Goal: Task Accomplishment & Management: Use online tool/utility

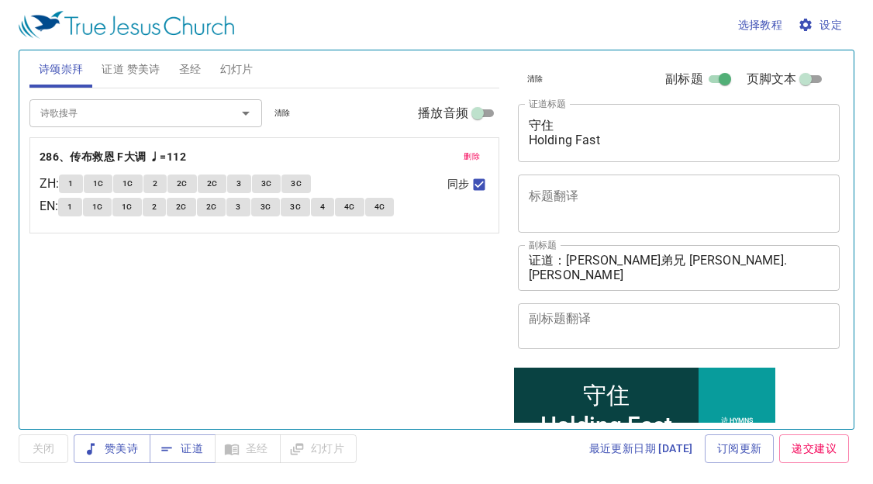
click at [824, 27] on span "设定" at bounding box center [821, 24] width 41 height 19
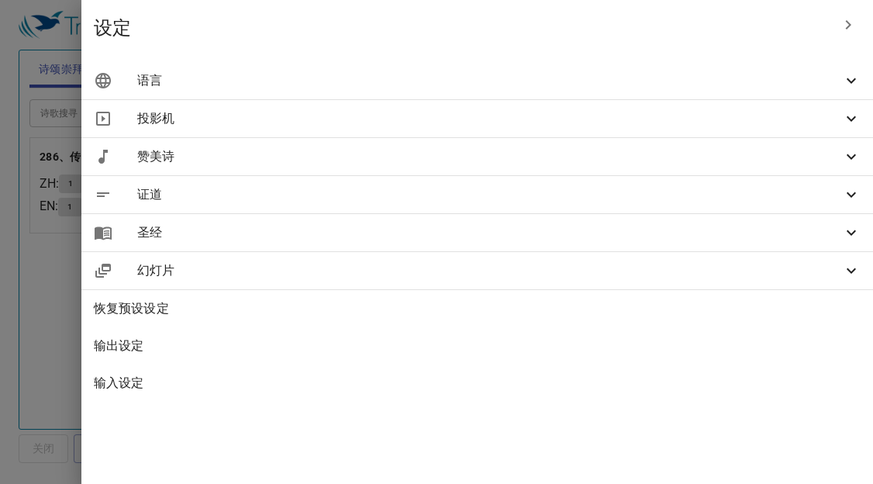
click at [728, 88] on span "语言" at bounding box center [489, 80] width 704 height 19
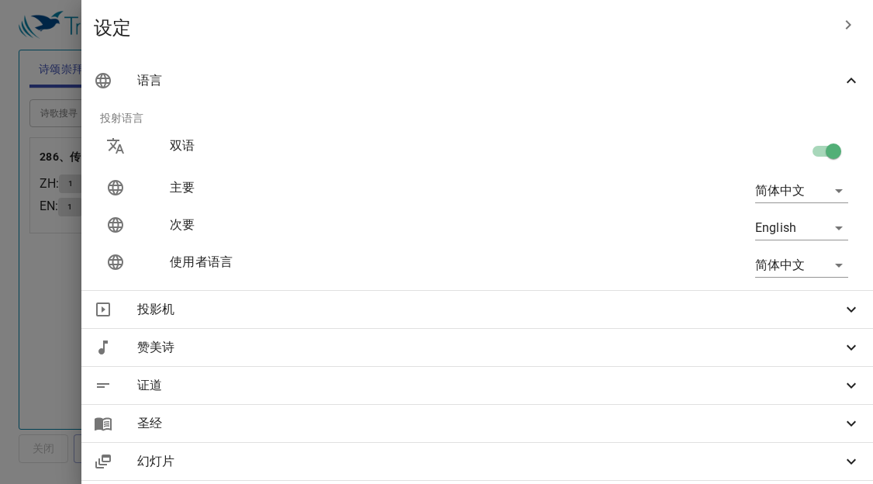
click at [775, 215] on div "English en" at bounding box center [700, 228] width 319 height 50
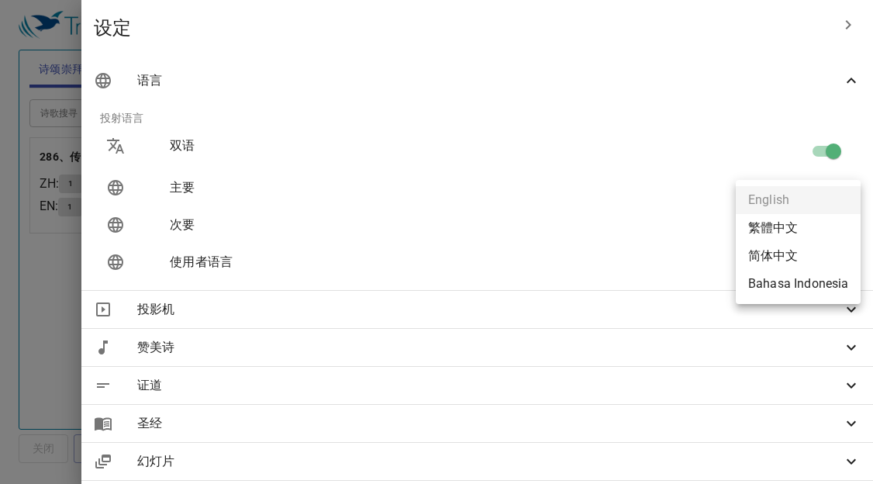
click at [774, 219] on body "选择教程 设定 诗颂崇拜 证道 赞美诗 圣经 幻灯片 诗歌搜寻 诗歌搜寻 清除 播放音频 删除 286、传布救恩 F大调 ♩=112 ZH : 1 1C 1C…" at bounding box center [436, 242] width 873 height 484
click at [797, 280] on li "Bahasa Indonesia" at bounding box center [797, 284] width 125 height 28
type input "id"
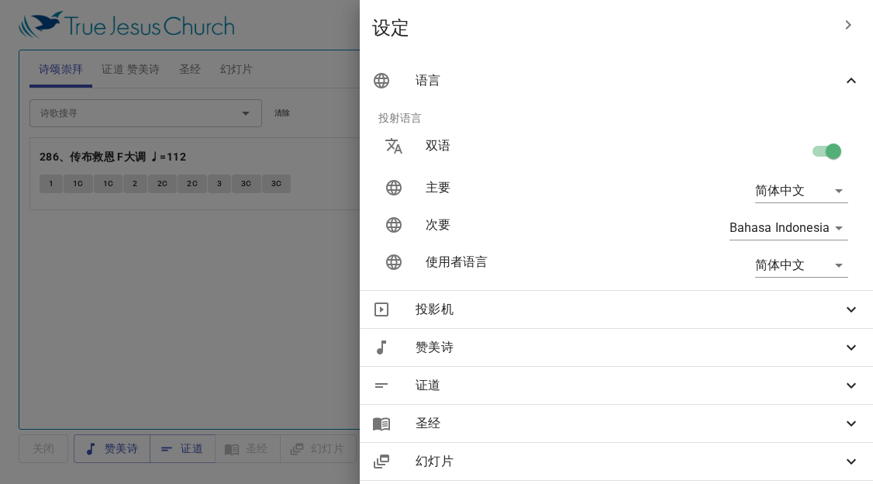
click at [315, 274] on div at bounding box center [436, 242] width 873 height 484
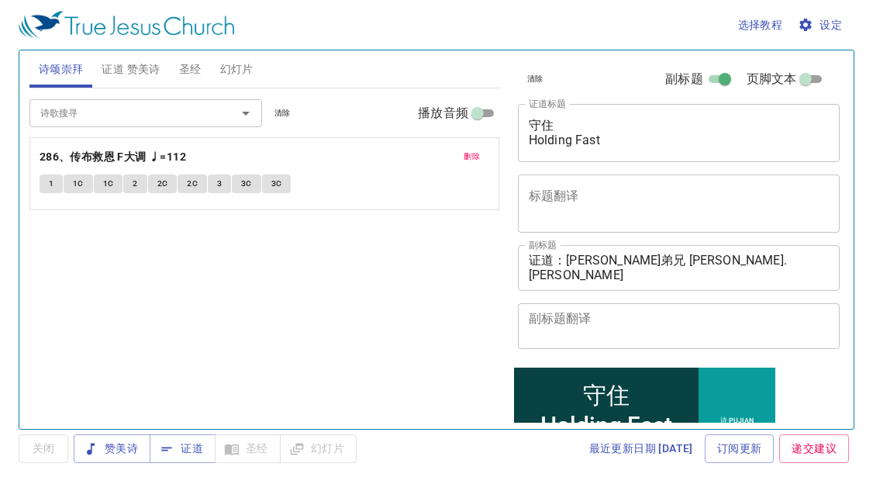
click at [475, 150] on span "删除" at bounding box center [471, 157] width 16 height 14
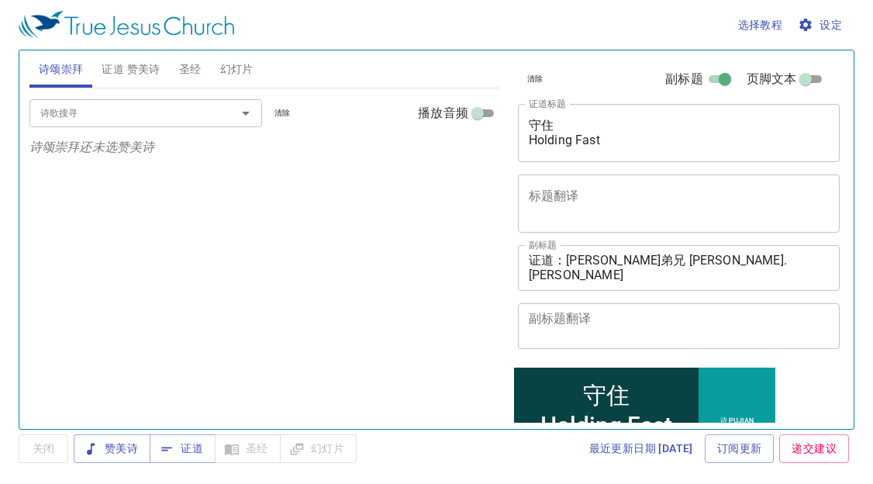
click at [139, 67] on span "证道 赞美诗" at bounding box center [131, 69] width 58 height 19
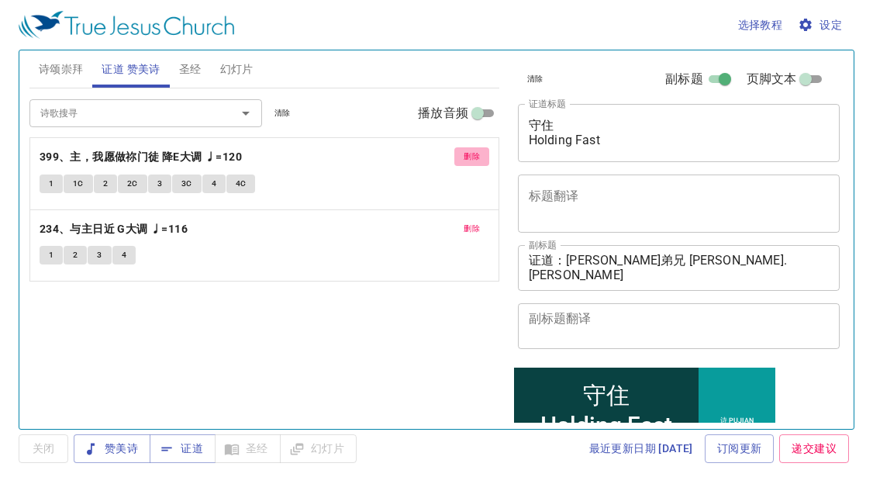
click at [475, 156] on span "删除" at bounding box center [471, 157] width 16 height 14
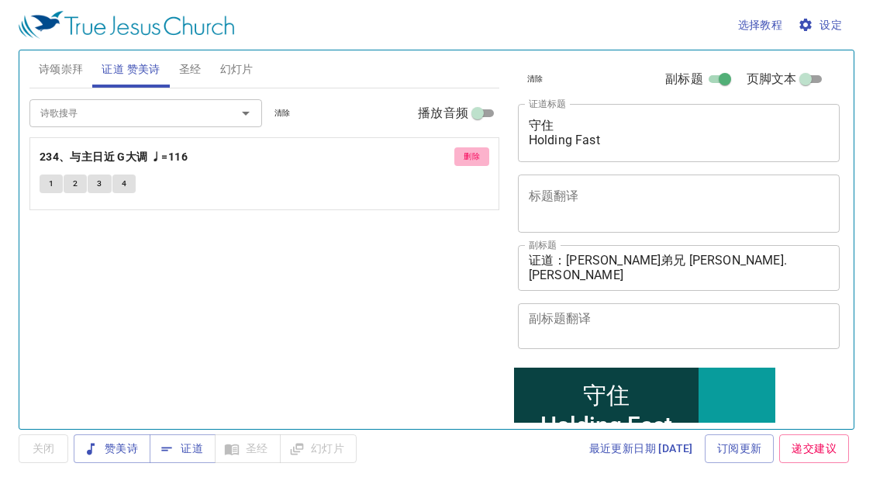
click at [475, 156] on span "删除" at bounding box center [471, 157] width 16 height 14
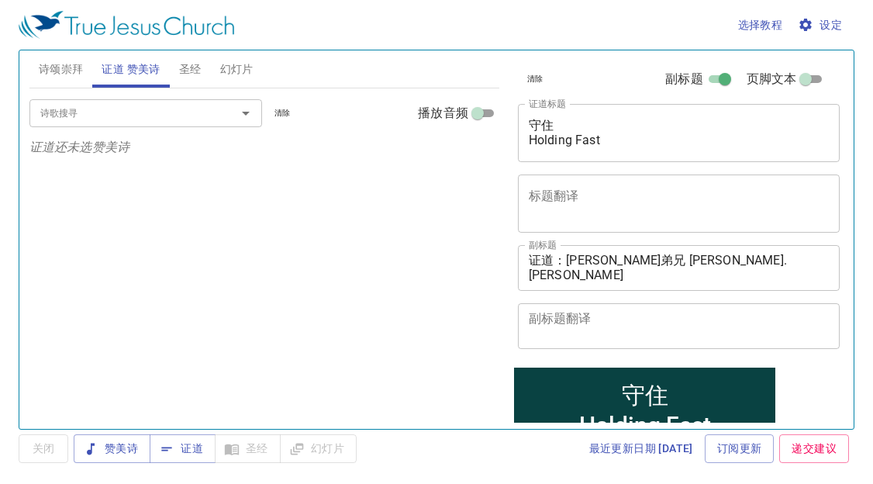
click at [74, 299] on div "诗歌搜寻 诗歌搜寻 清除 播放音频 证道还未选赞美诗" at bounding box center [264, 251] width 470 height 327
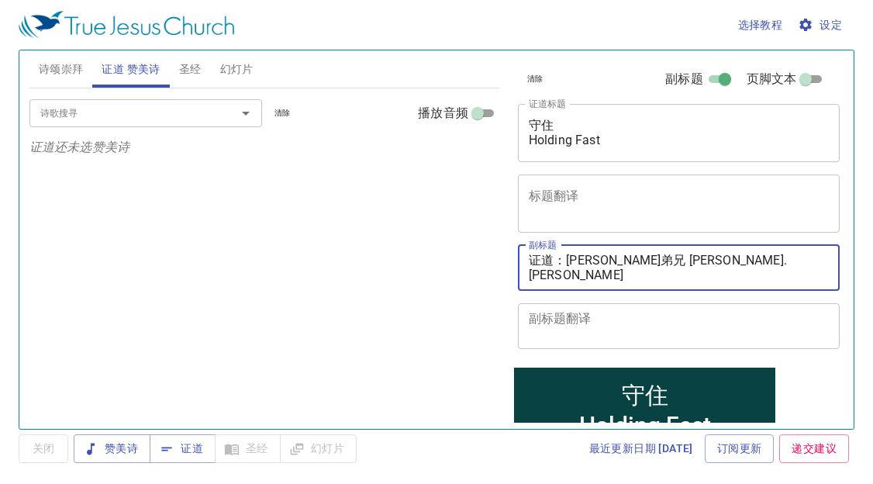
drag, startPoint x: 570, startPoint y: 261, endPoint x: 735, endPoint y: 181, distance: 184.4
click at [737, 184] on div "清除 副标题 页脚文本 证道标题 守住 Holding Fast x 证道标题 标题翻译 x 标题翻译 副标题 证道：[PERSON_NAME]弟兄 [PER…" at bounding box center [677, 207] width 332 height 315
paste textarea "[PERSON_NAME]执事 Dns. Dorcas Tang"
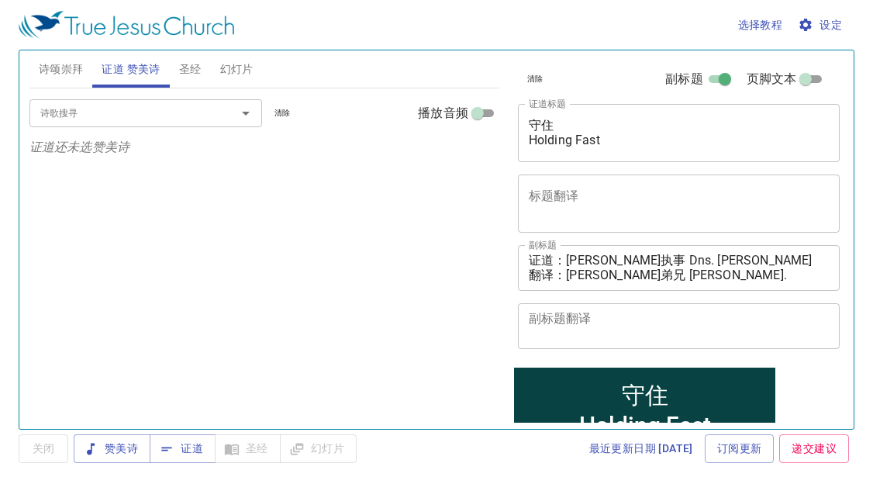
click at [69, 250] on div "诗歌搜寻 诗歌搜寻 清除 播放音频 证道还未选赞美诗" at bounding box center [264, 251] width 470 height 327
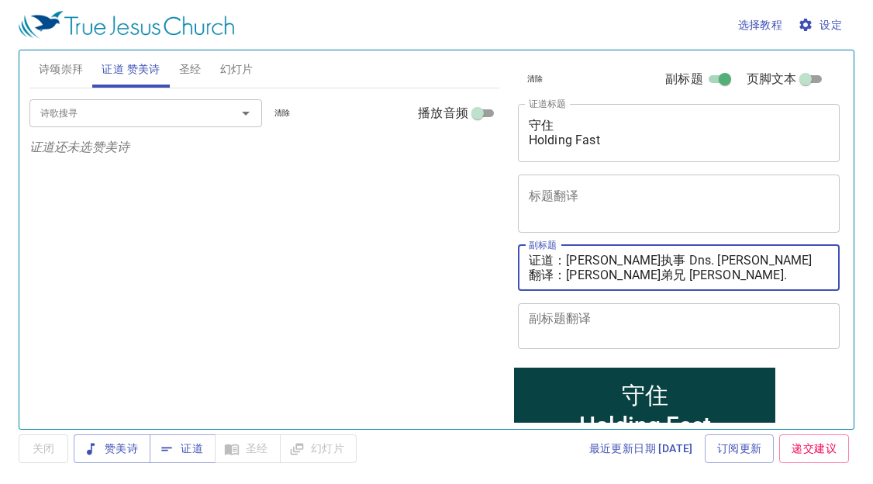
drag, startPoint x: 567, startPoint y: 275, endPoint x: 748, endPoint y: 248, distance: 182.6
click at [741, 260] on textarea "证道：[PERSON_NAME]执事 Dns. [PERSON_NAME] 翻译：[PERSON_NAME]弟兄 [PERSON_NAME]. [PERSON…" at bounding box center [679, 267] width 301 height 29
drag, startPoint x: 677, startPoint y: 274, endPoint x: 608, endPoint y: 265, distance: 69.6
click at [677, 274] on textarea "证道：[PERSON_NAME]执事 Dns. [PERSON_NAME] 翻译：[PERSON_NAME]弟兄 [PERSON_NAME]. [PERSON…" at bounding box center [679, 267] width 301 height 29
drag, startPoint x: 572, startPoint y: 275, endPoint x: 727, endPoint y: 277, distance: 155.0
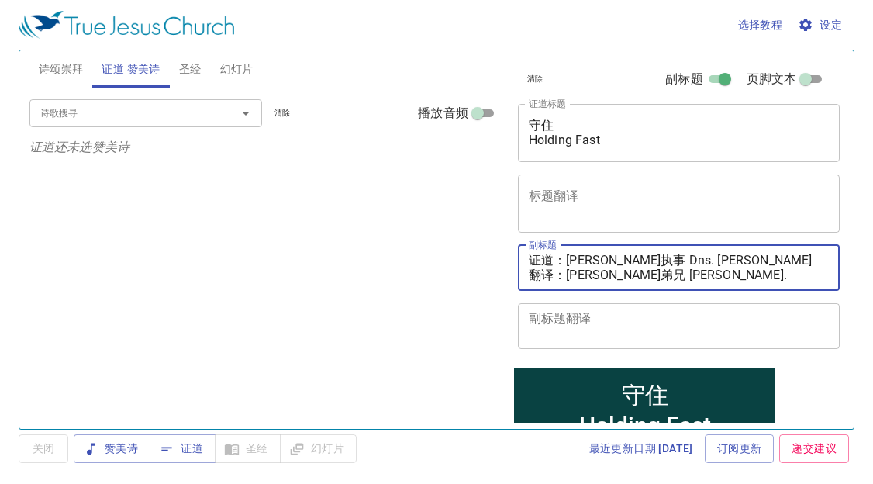
click at [727, 277] on textarea "证道：[PERSON_NAME]执事 Dns. [PERSON_NAME] 翻译：[PERSON_NAME]弟兄 [PERSON_NAME]. [PERSON…" at bounding box center [679, 267] width 301 height 29
paste textarea "[PERSON_NAME]姊妹 [PERSON_NAME]. [PERSON_NAME]"
type textarea "证道：[PERSON_NAME]执事 Dns. [PERSON_NAME] 翻译：[PERSON_NAME]姊妹 Sis. [PERSON_NAME]"
click at [181, 119] on input "诗歌搜寻" at bounding box center [122, 113] width 177 height 18
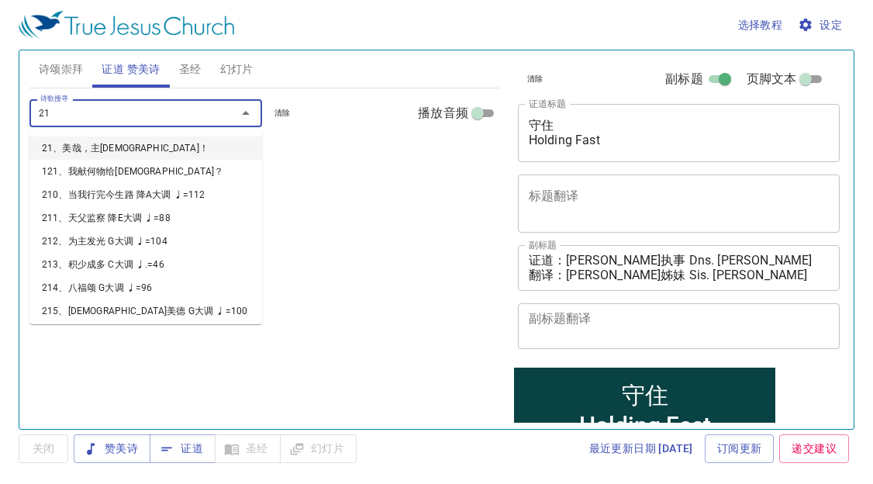
type input "214"
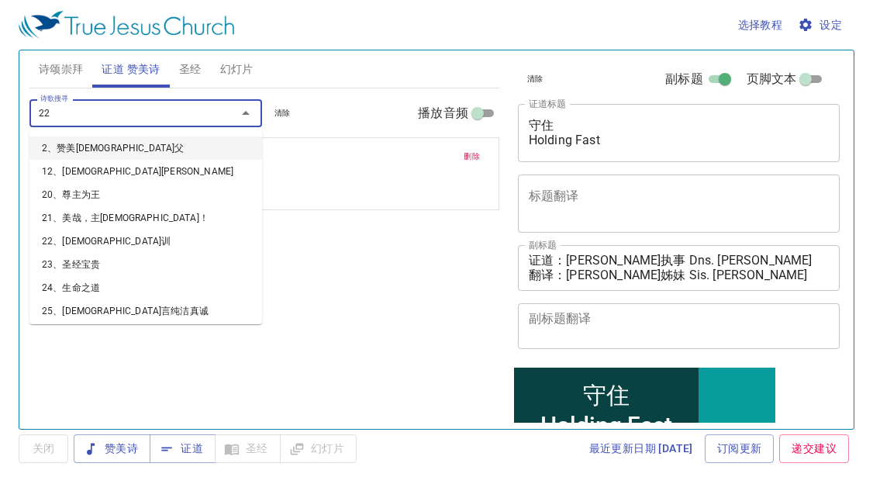
type input "221"
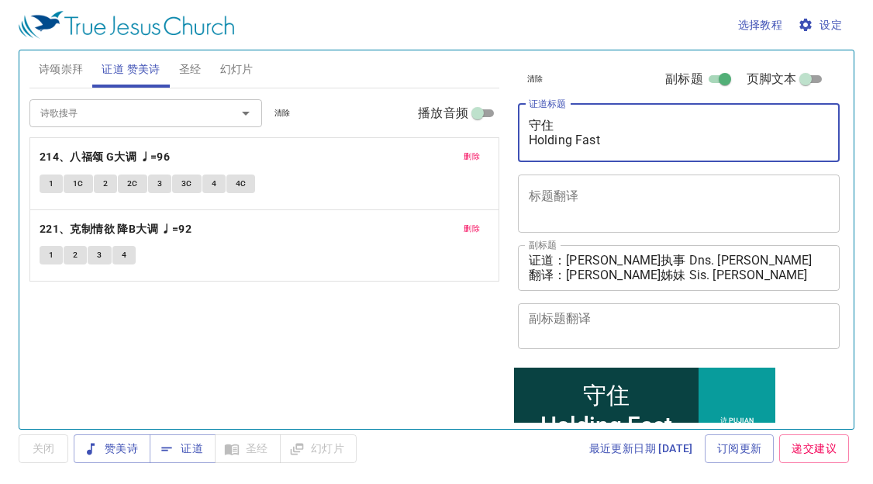
drag, startPoint x: 531, startPoint y: 126, endPoint x: 636, endPoint y: 134, distance: 105.7
click at [633, 132] on textarea "守住 Holding Fast" at bounding box center [679, 132] width 301 height 29
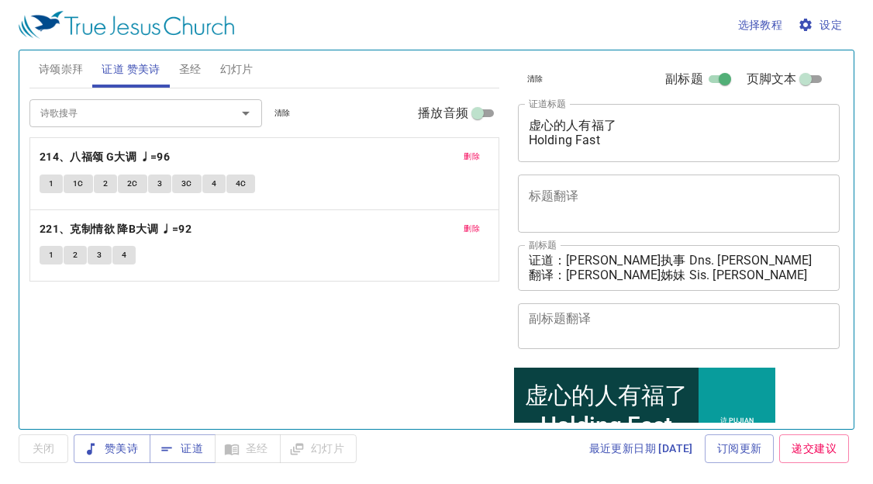
drag, startPoint x: 532, startPoint y: 149, endPoint x: 564, endPoint y: 145, distance: 32.8
click at [564, 145] on div "虚心的人有福了 Holding Fast x 证道标题" at bounding box center [679, 133] width 322 height 58
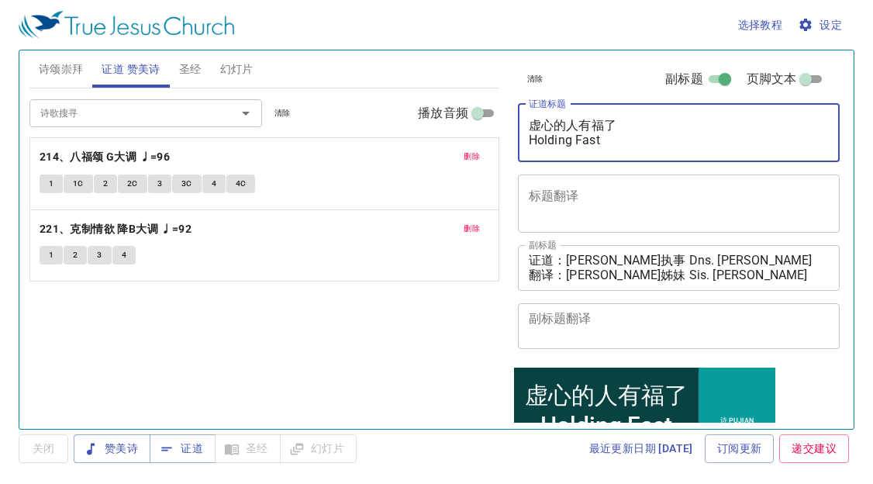
drag, startPoint x: 532, startPoint y: 141, endPoint x: 625, endPoint y: 138, distance: 93.0
click at [626, 140] on textarea "虚心的人有福了 Holding Fast" at bounding box center [679, 132] width 301 height 29
type textarea "虚心的人有福了 Ber"
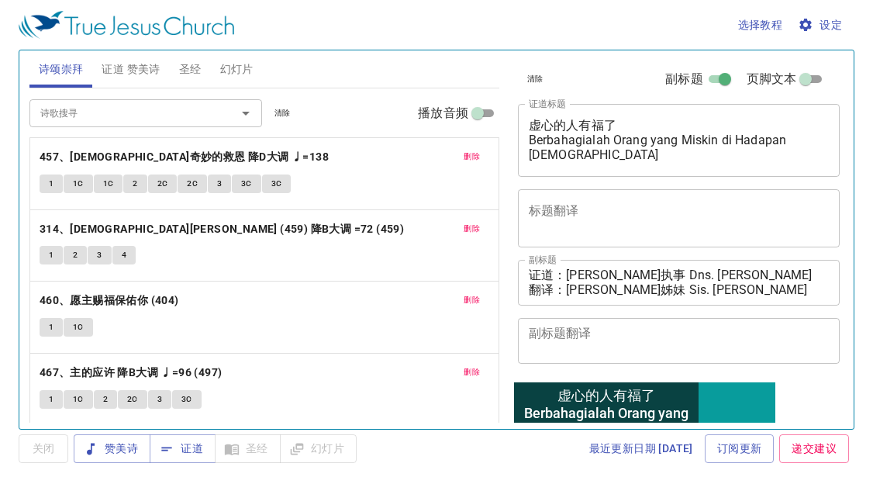
click at [466, 229] on span "删除" at bounding box center [471, 229] width 16 height 14
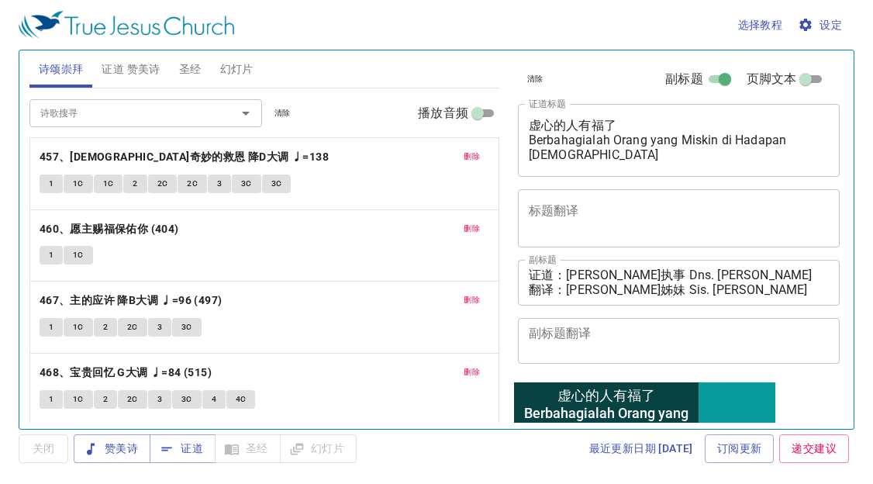
click at [138, 104] on input "诗歌搜寻" at bounding box center [122, 113] width 177 height 18
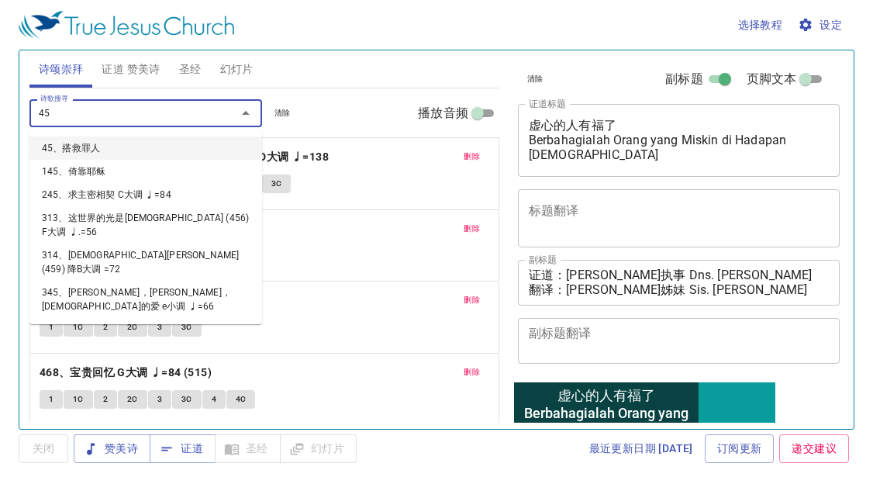
type input "459"
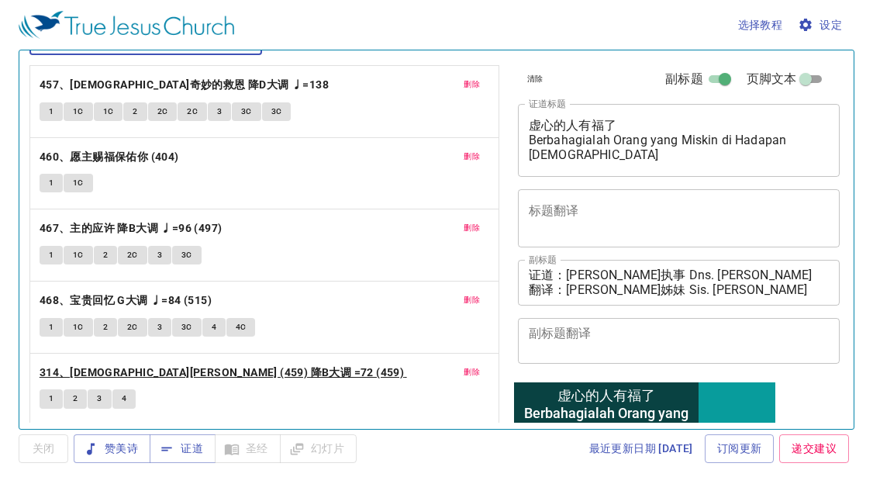
scroll to position [75, 0]
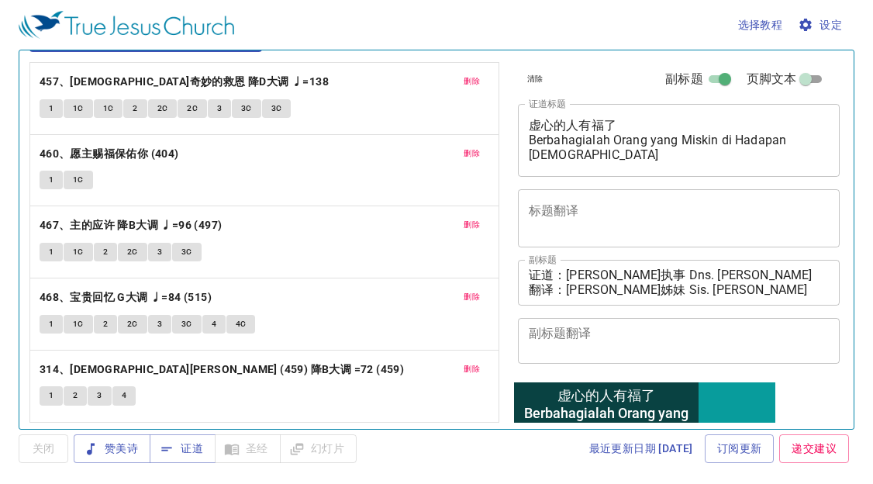
click at [463, 363] on span "删除" at bounding box center [471, 369] width 16 height 14
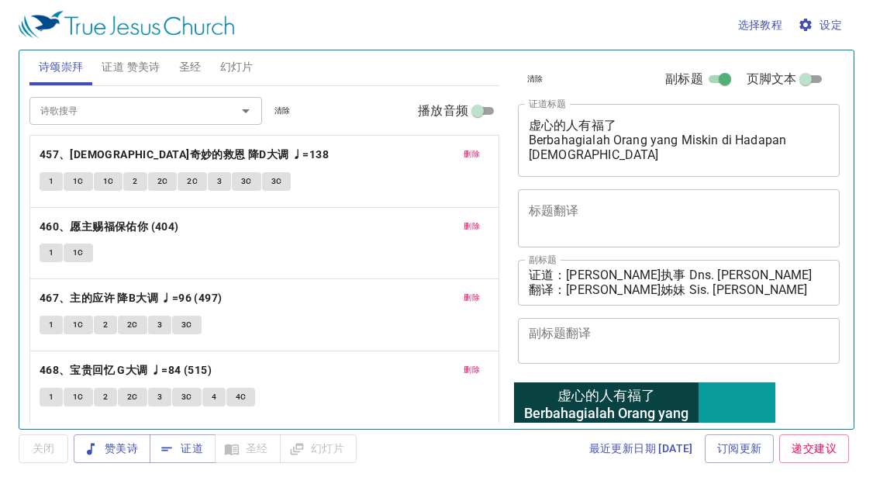
scroll to position [3, 0]
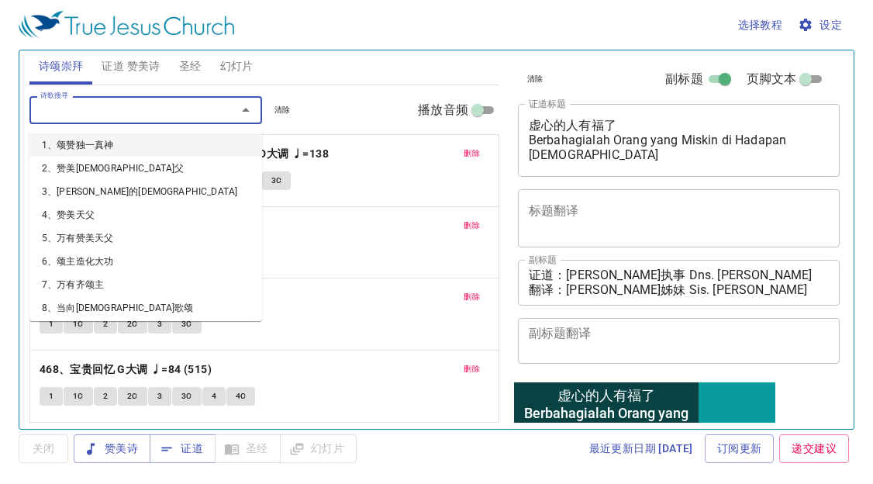
click at [152, 110] on input "诗歌搜寻" at bounding box center [122, 110] width 177 height 18
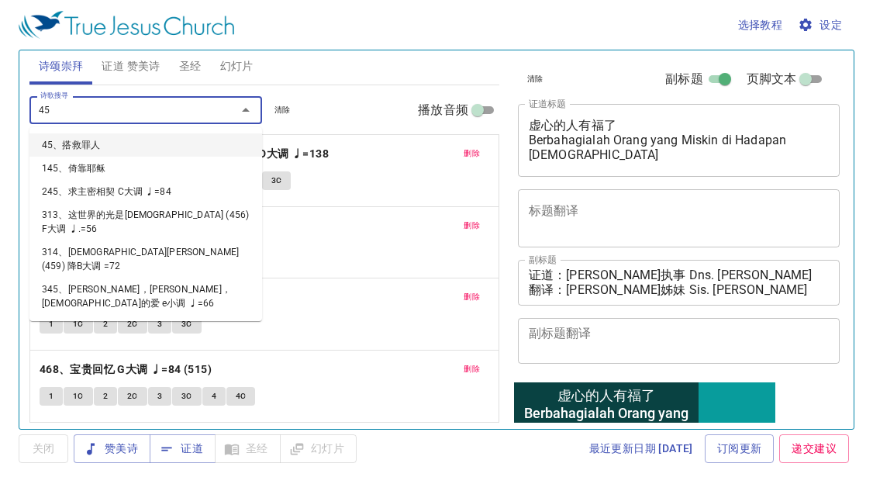
type input "459"
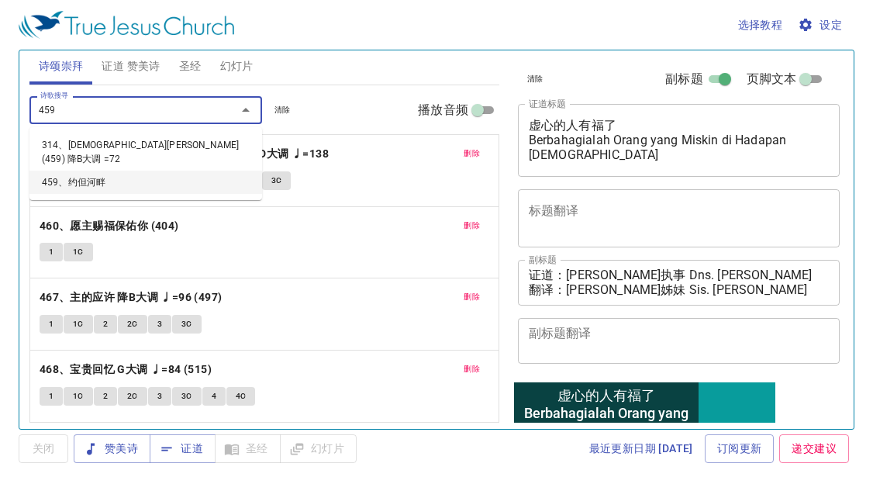
click at [133, 170] on li "459、约但河畔" at bounding box center [145, 181] width 232 height 23
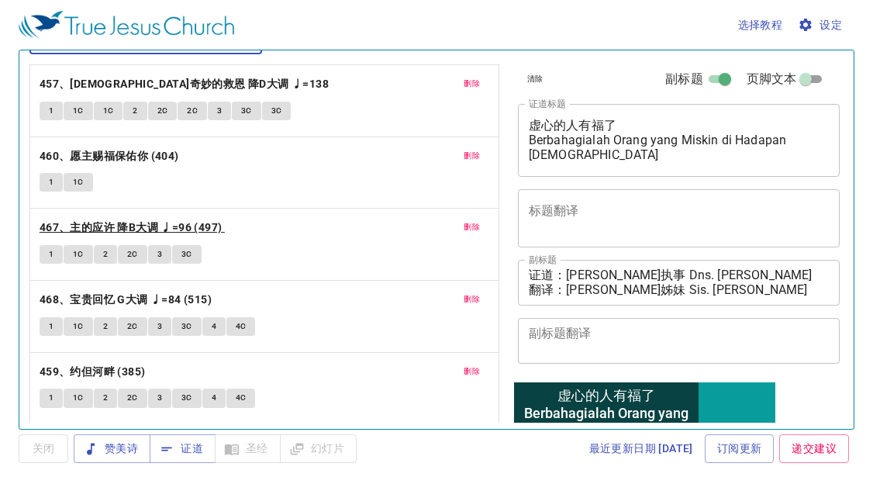
scroll to position [75, 0]
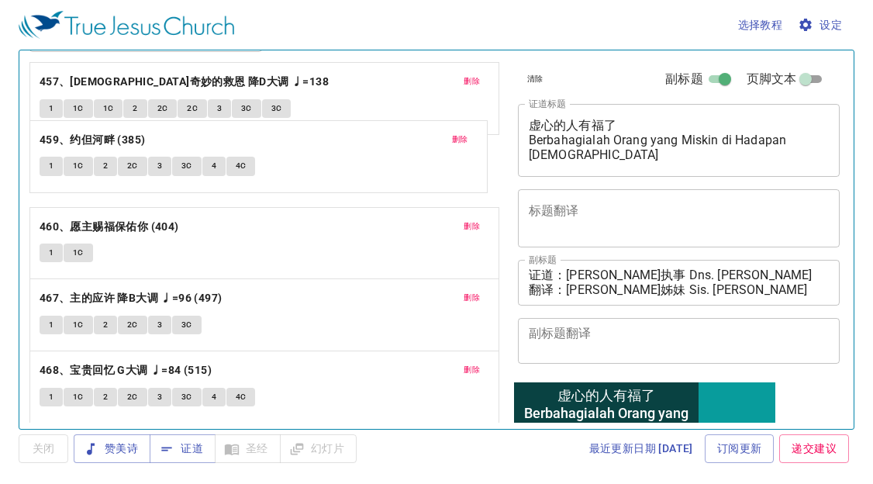
drag, startPoint x: 176, startPoint y: 363, endPoint x: 209, endPoint y: 130, distance: 235.6
click at [209, 130] on div "删除 457、耶稣奇妙的救恩 降D大调 ♩=138 1 1C 1C 2 2C 2C 3 3C 3C 删除 460、愿主赐福保佑你 (404) 1 1C 删除 …" at bounding box center [264, 242] width 470 height 360
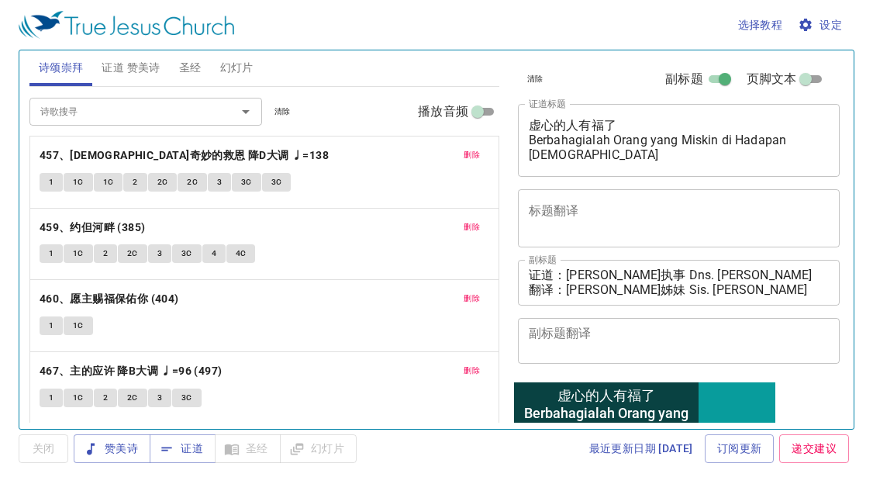
scroll to position [0, 0]
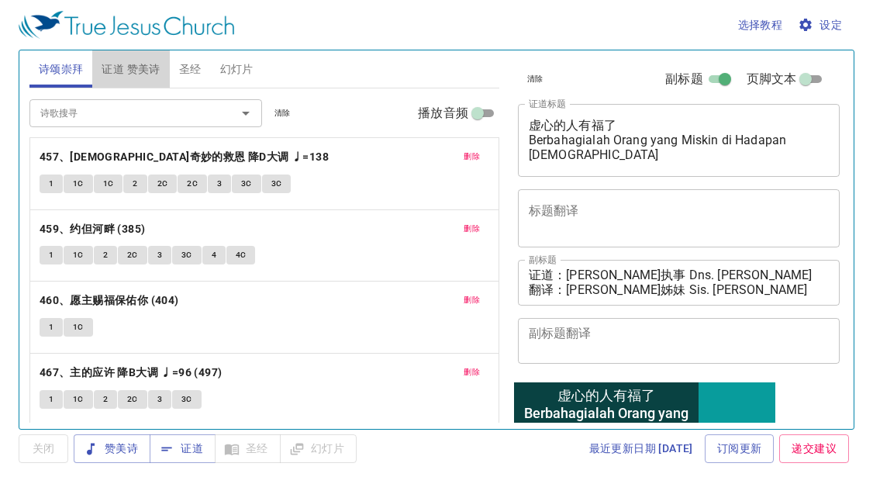
click at [141, 63] on span "证道 赞美诗" at bounding box center [131, 69] width 58 height 19
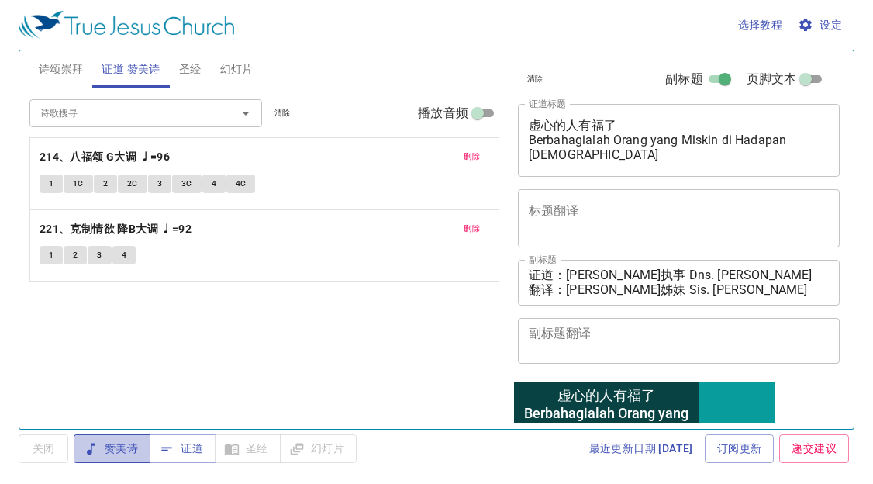
drag, startPoint x: 139, startPoint y: 448, endPoint x: 134, endPoint y: 441, distance: 8.8
click at [134, 442] on button "赞美诗" at bounding box center [112, 448] width 77 height 29
